Goal: Transaction & Acquisition: Purchase product/service

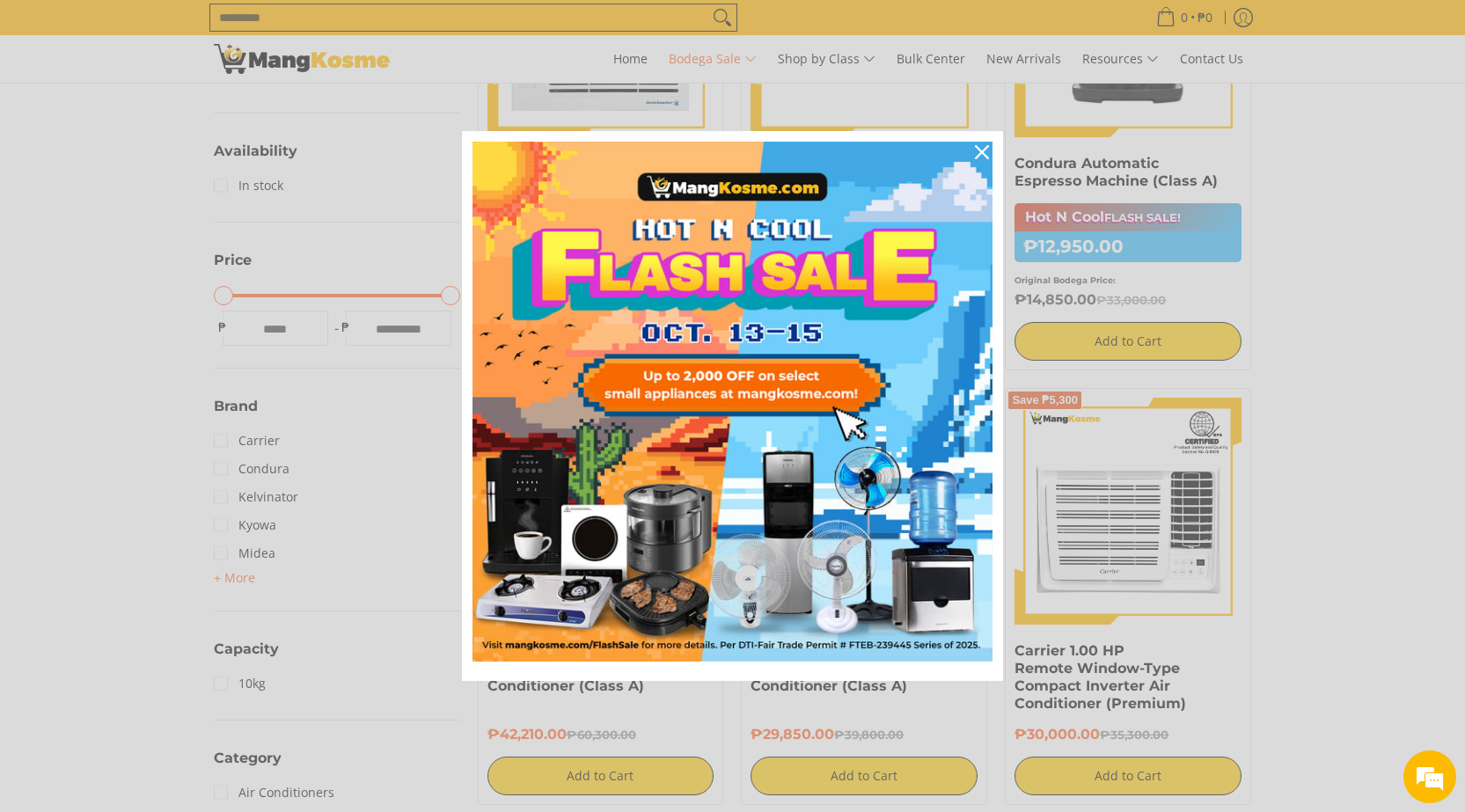
scroll to position [264, 0]
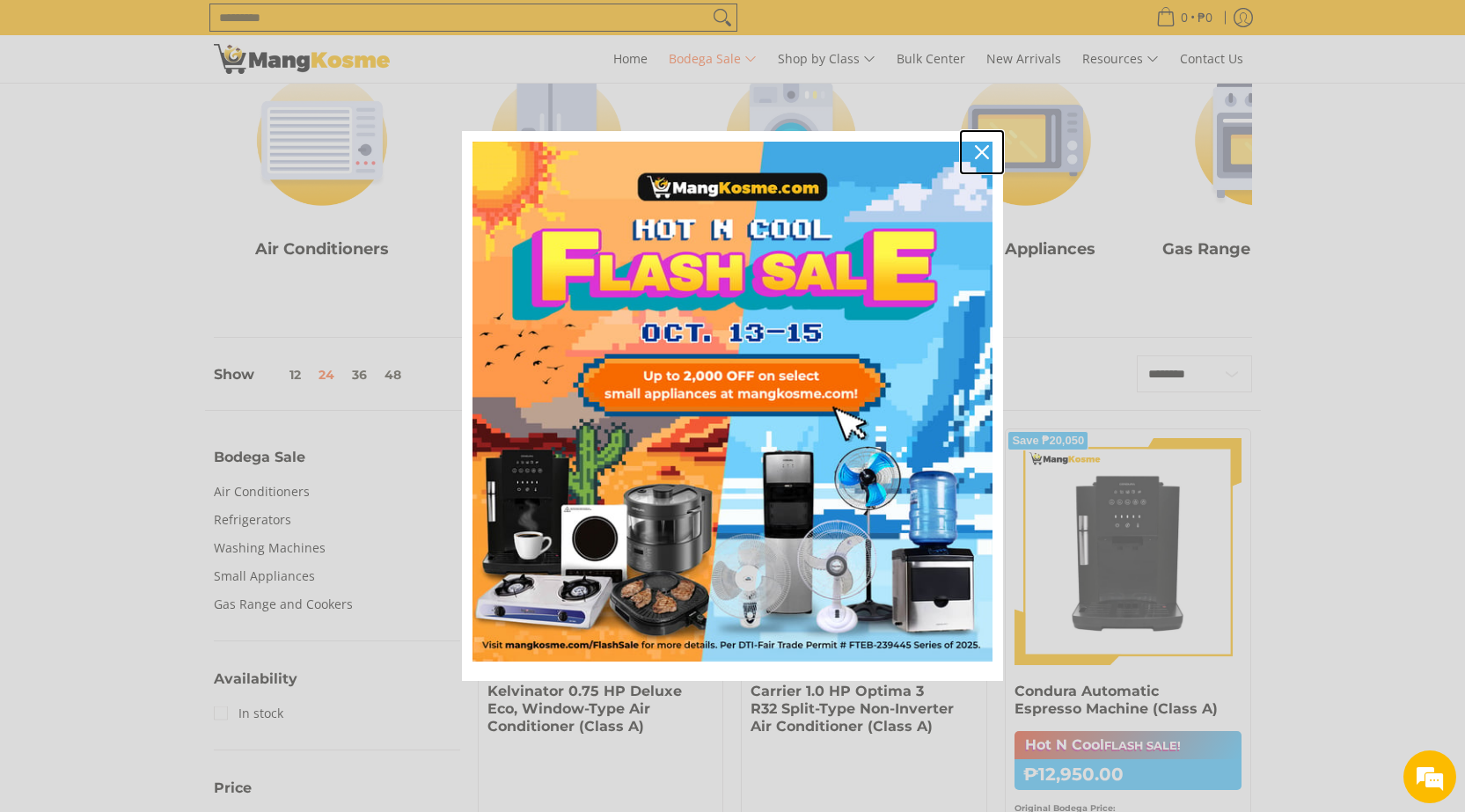
click at [983, 141] on div "Close" at bounding box center [982, 152] width 28 height 28
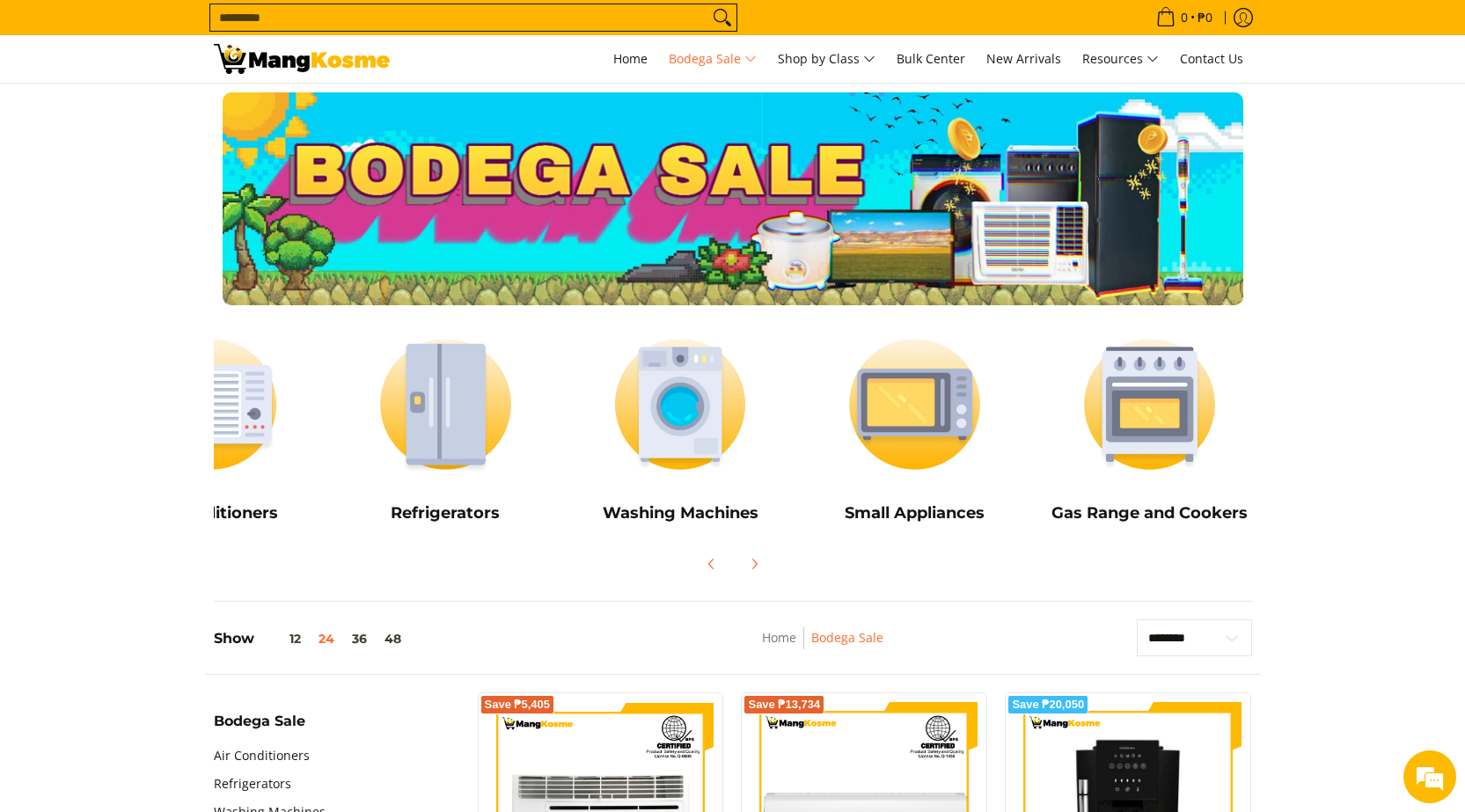
scroll to position [0, 117]
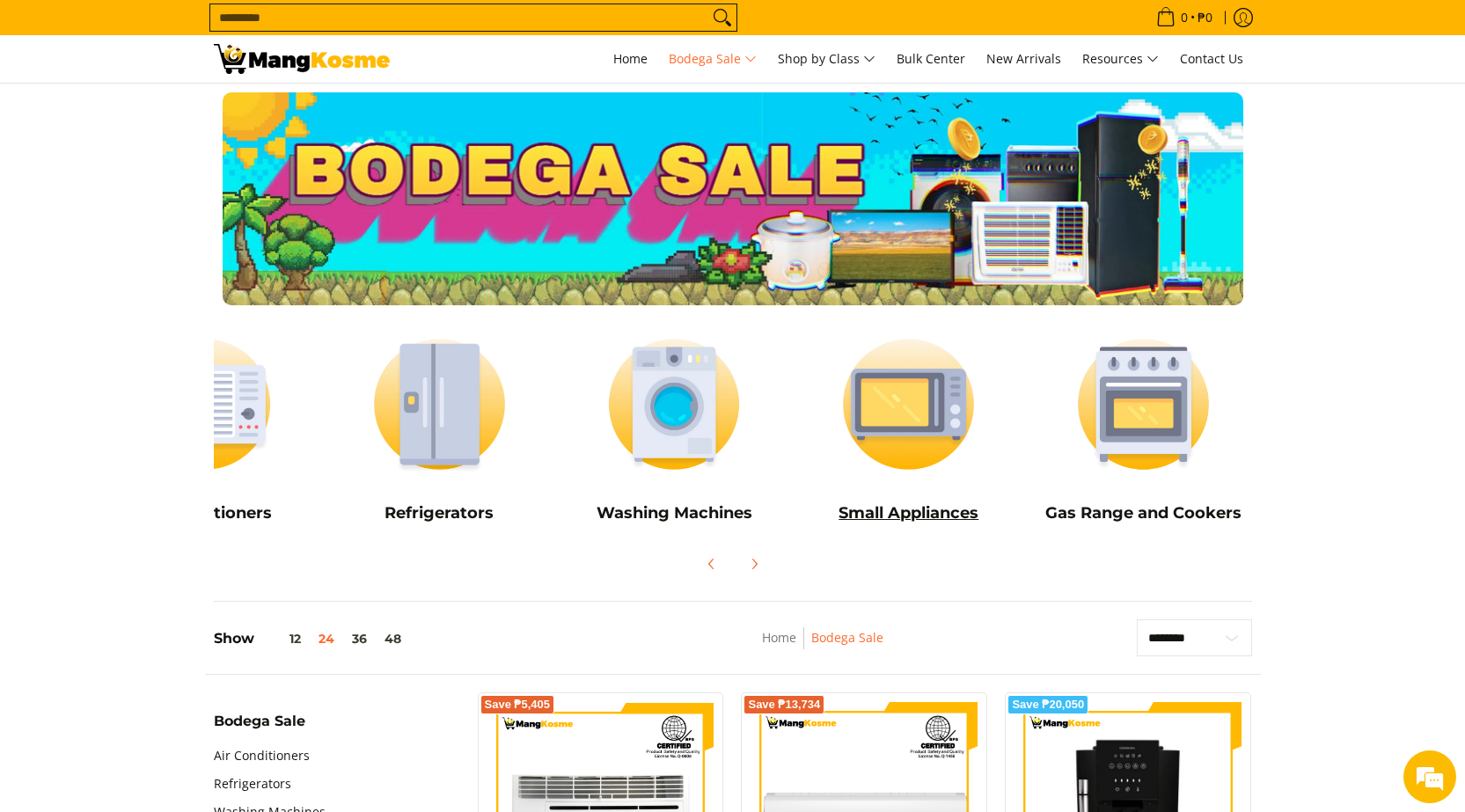
drag, startPoint x: 1052, startPoint y: 414, endPoint x: 969, endPoint y: 473, distance: 101.8
click at [979, 466] on img at bounding box center [909, 404] width 218 height 163
click at [753, 559] on icon "Next" at bounding box center [754, 564] width 14 height 14
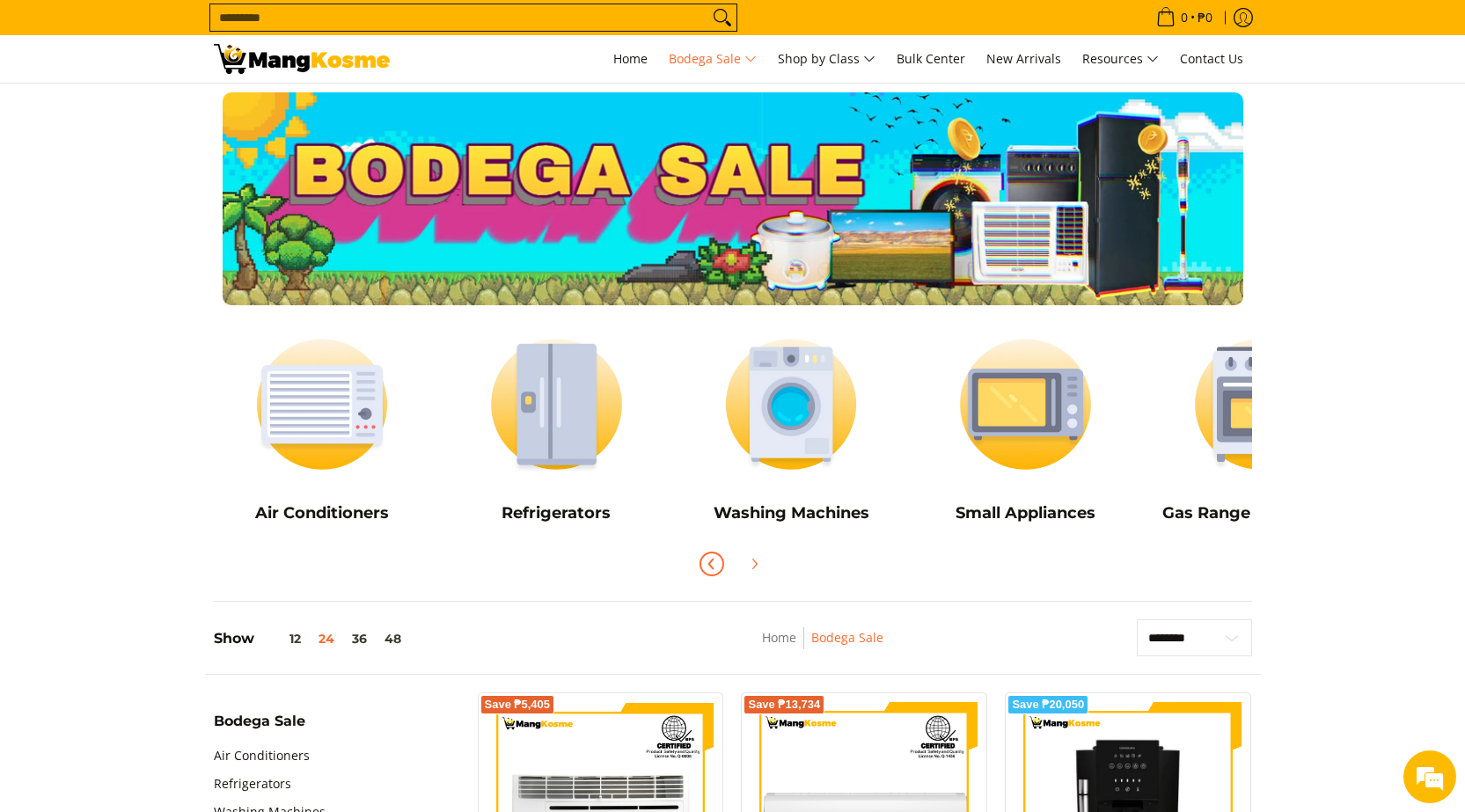
click at [707, 568] on icon "Previous" at bounding box center [712, 564] width 14 height 14
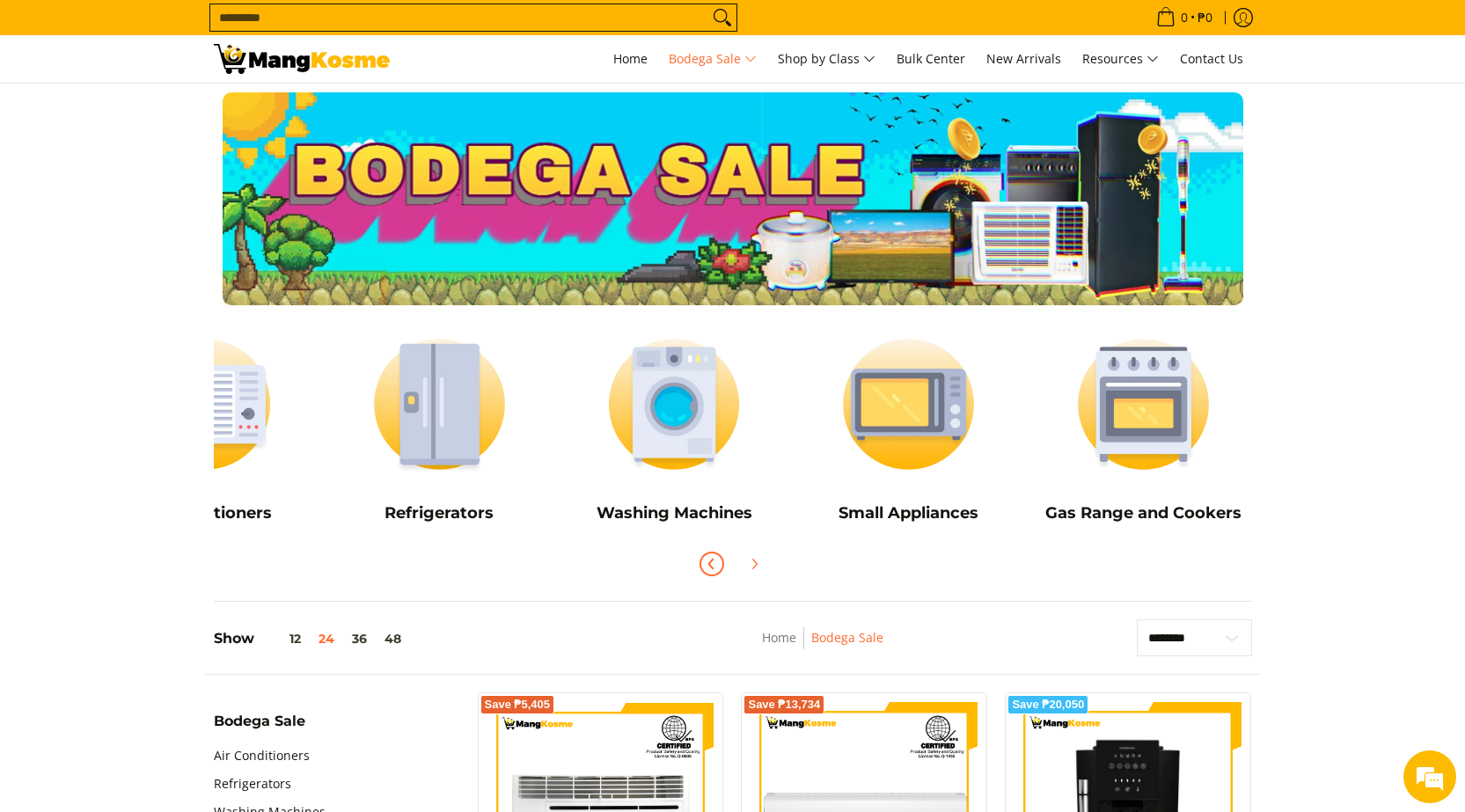
scroll to position [0, 117]
click at [708, 568] on icon "Previous" at bounding box center [712, 564] width 14 height 14
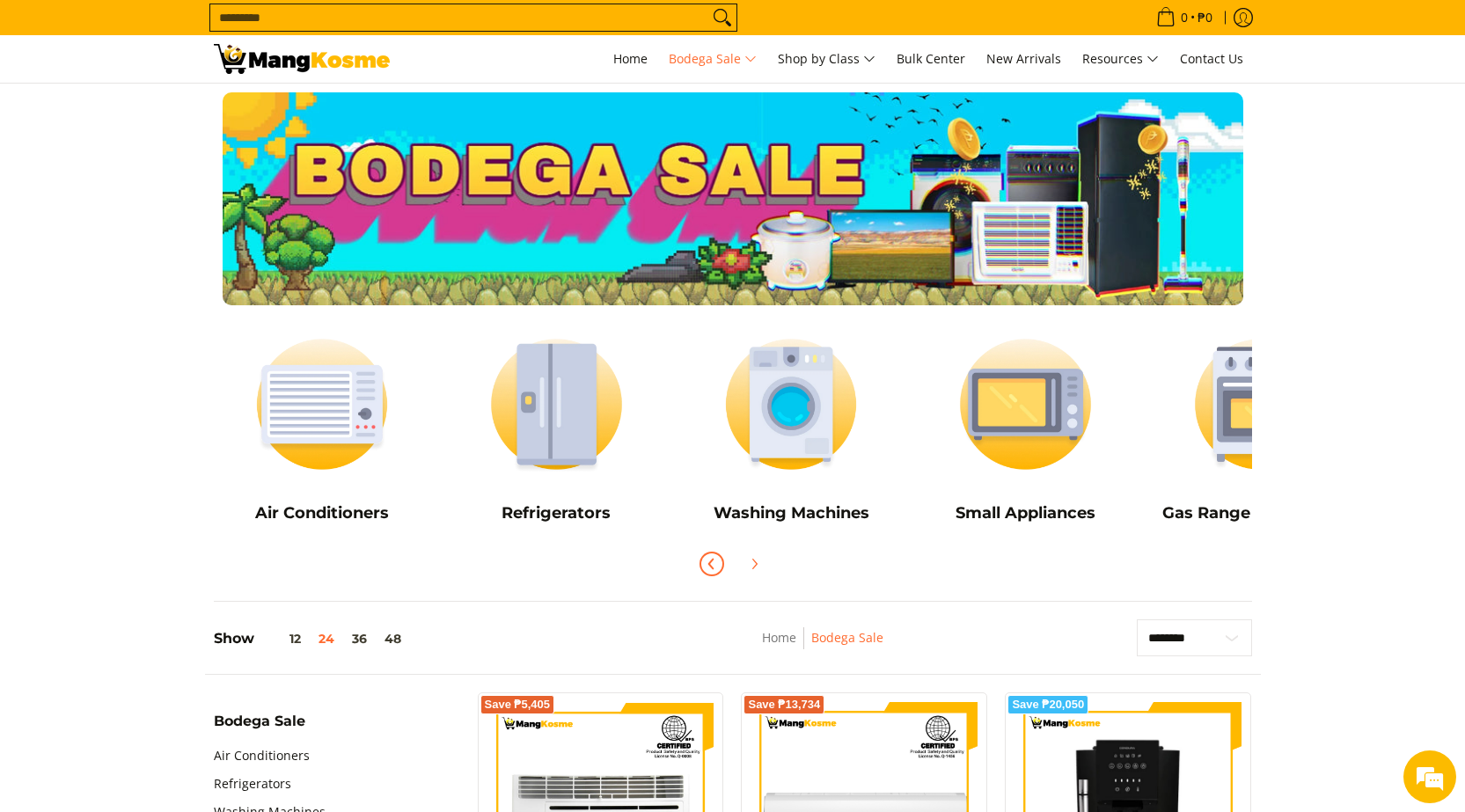
click at [708, 569] on icon "Previous" at bounding box center [712, 564] width 14 height 14
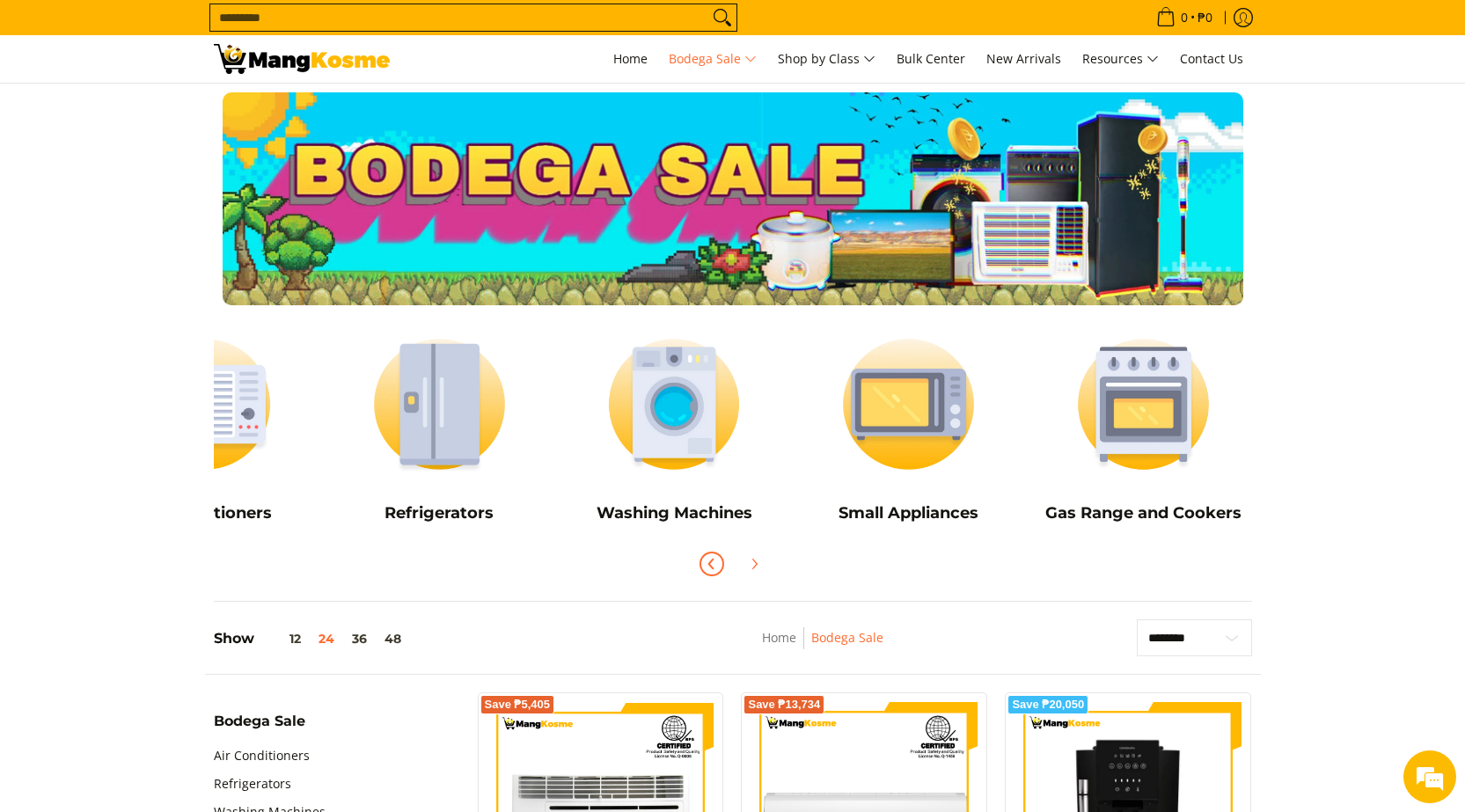
scroll to position [0, 117]
click at [775, 634] on link "Home" at bounding box center [779, 638] width 35 height 17
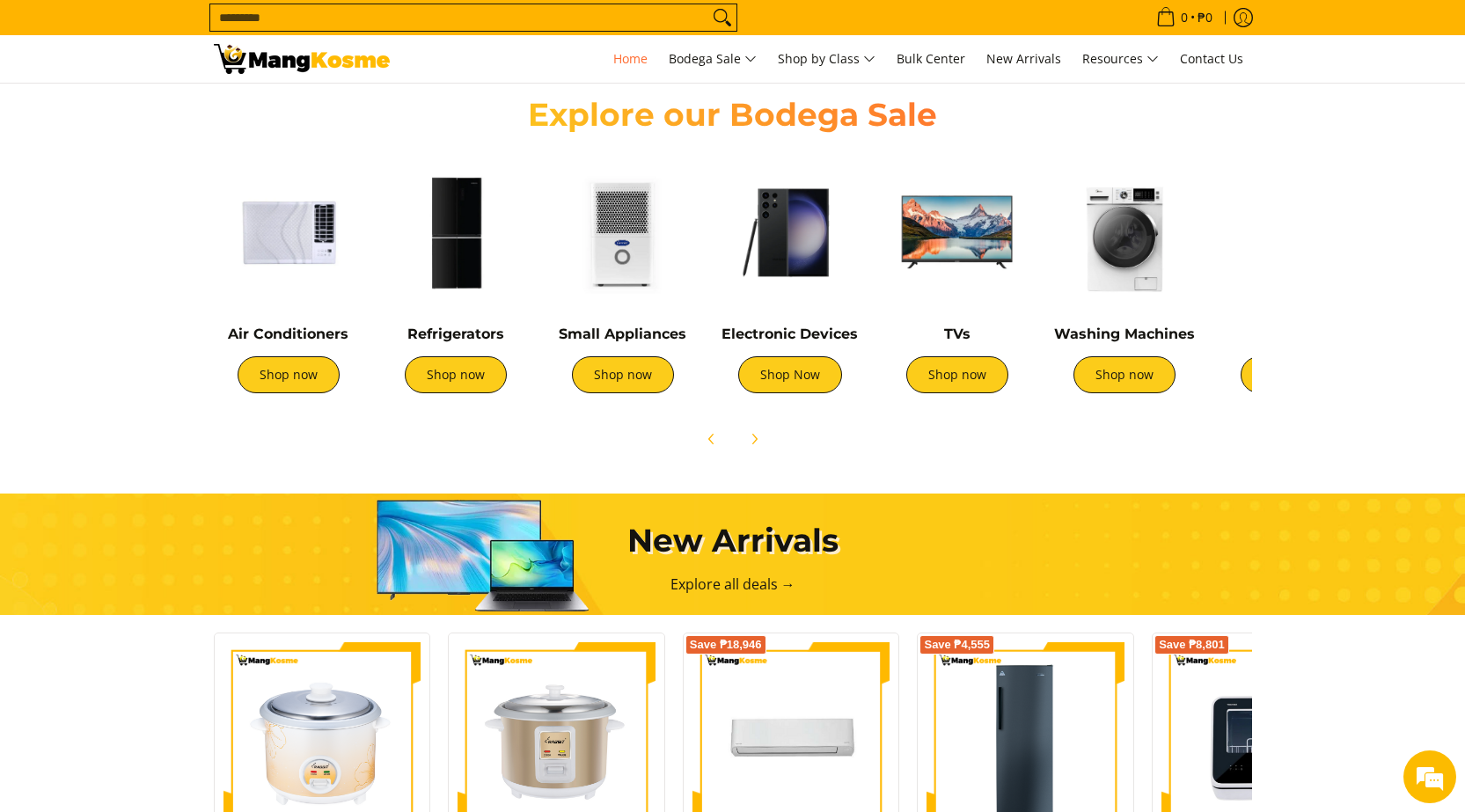
scroll to position [616, 0]
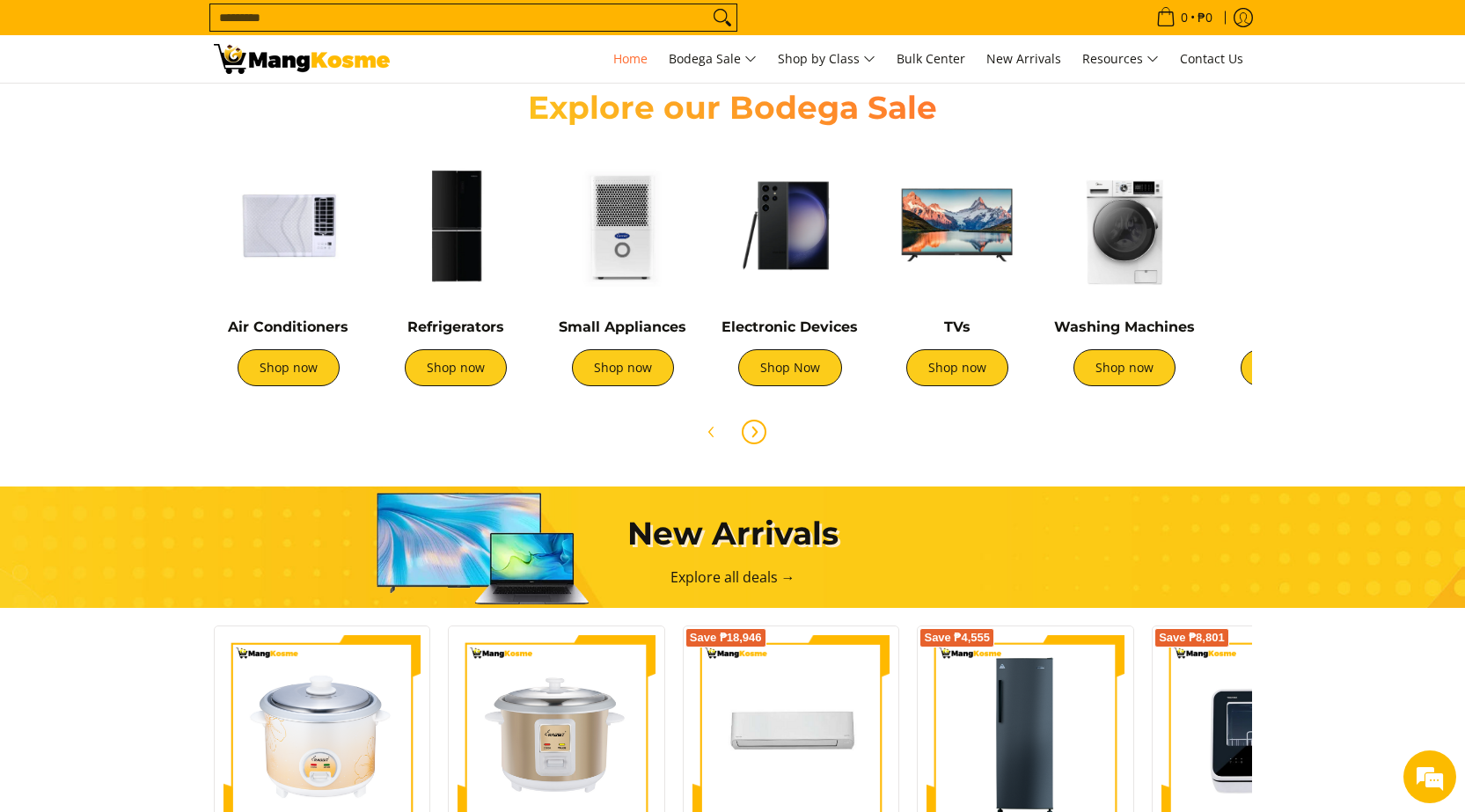
click at [760, 429] on icon "Next" at bounding box center [754, 431] width 14 height 14
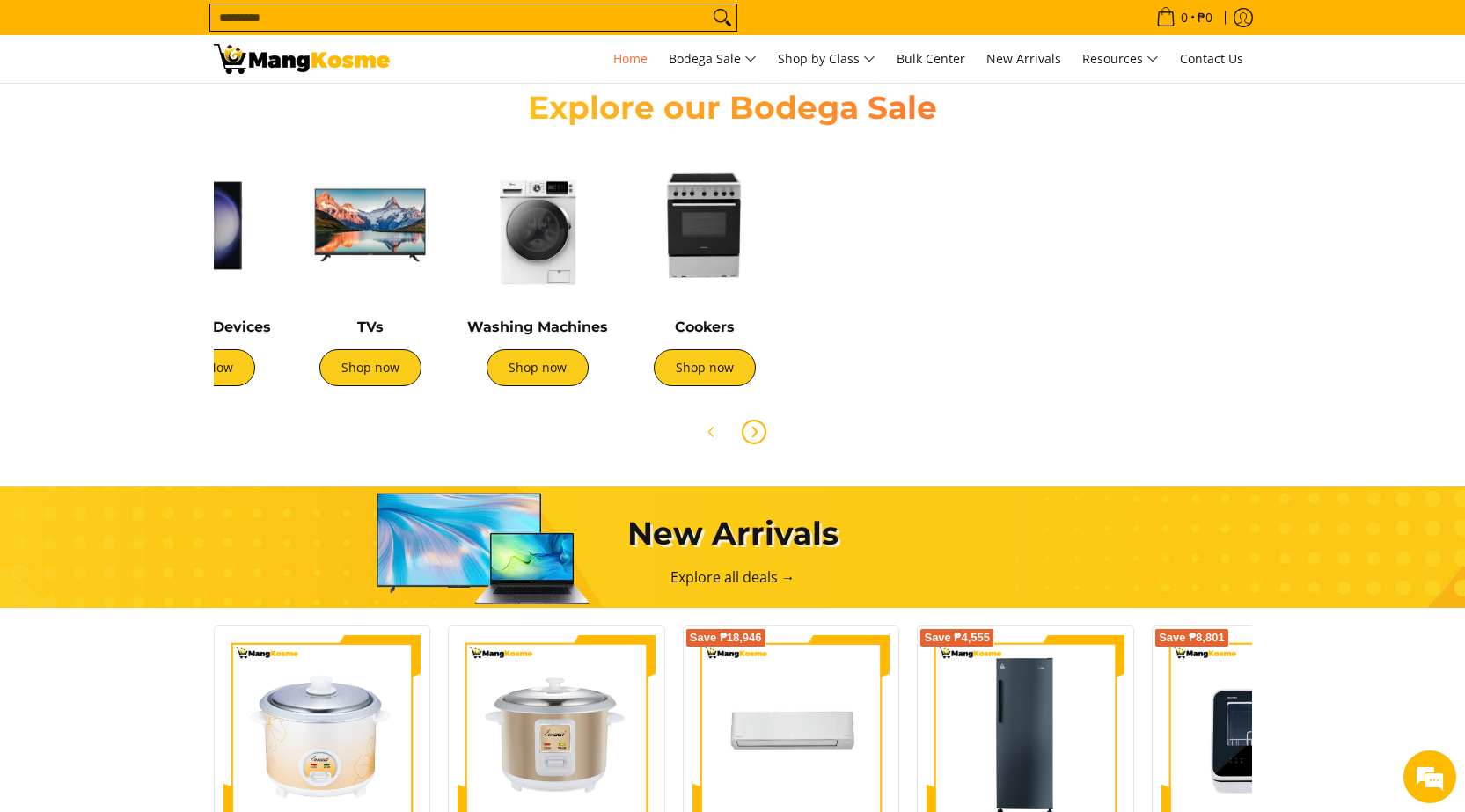
scroll to position [0, 700]
click at [390, 377] on link "Shop now" at bounding box center [370, 368] width 102 height 37
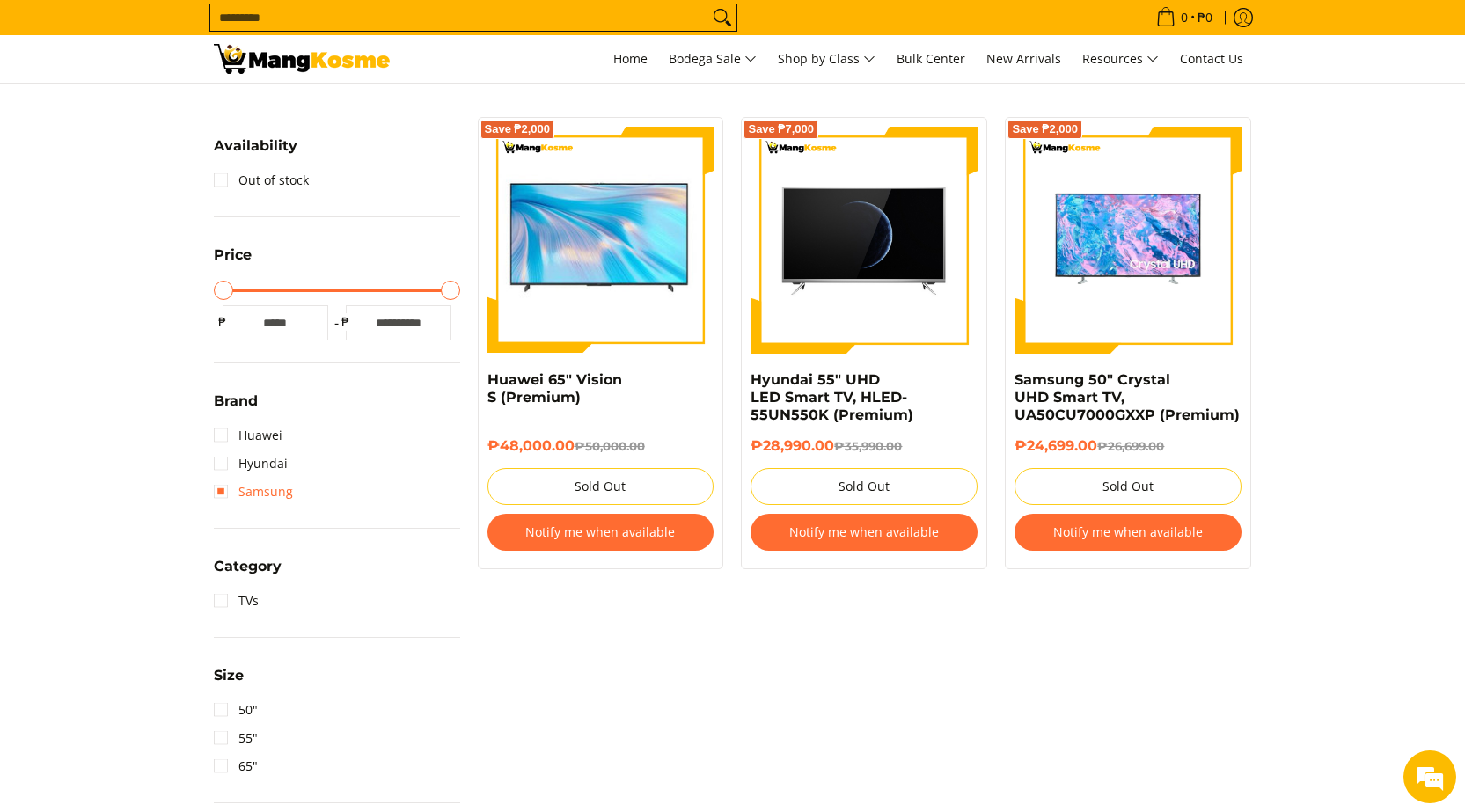
click at [264, 489] on link "Samsung" at bounding box center [253, 492] width 79 height 28
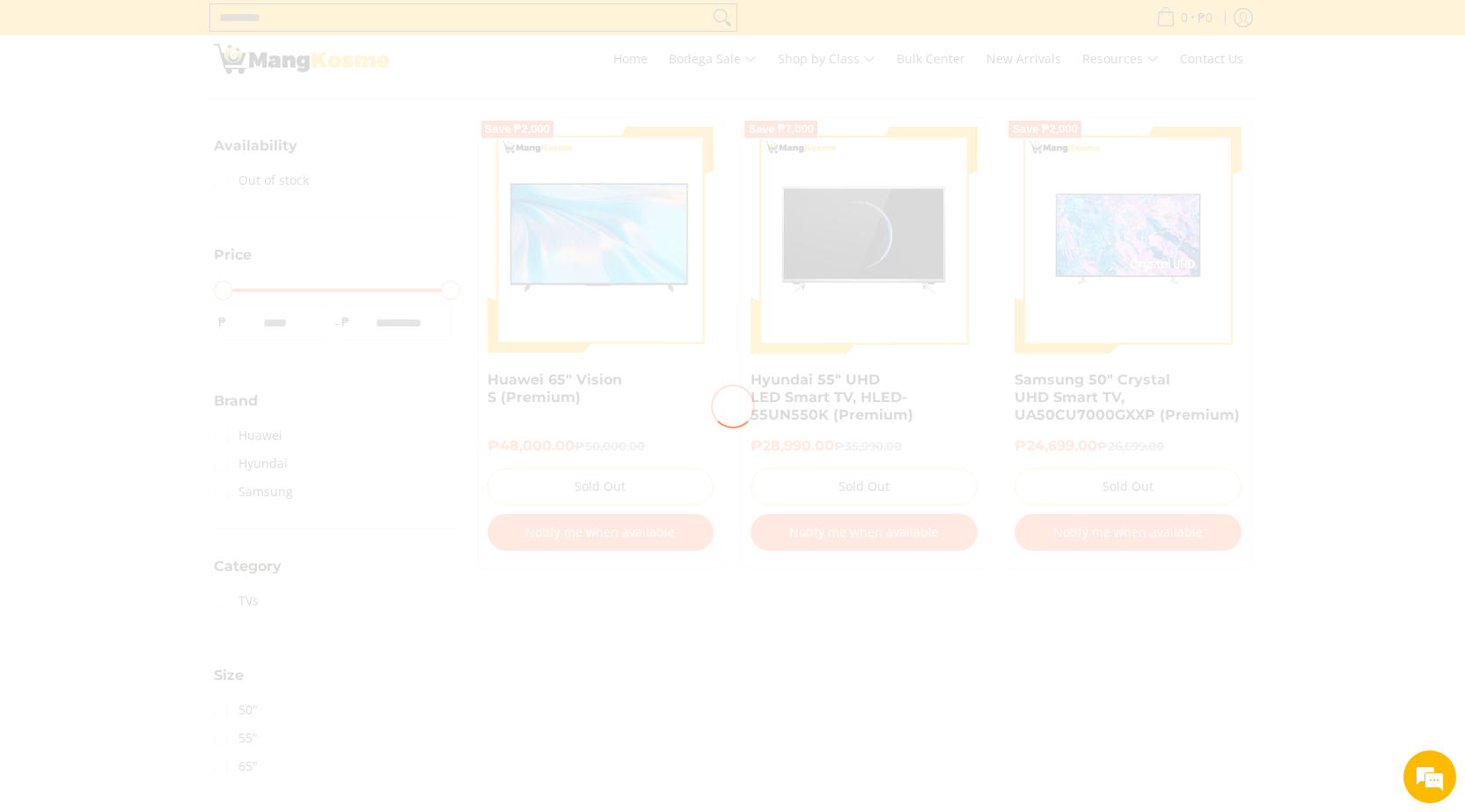
scroll to position [248, 0]
